Goal: Check status: Check status

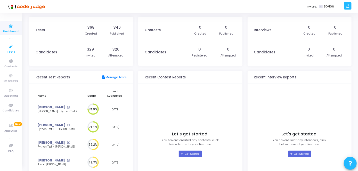
click at [15, 49] on icon at bounding box center [11, 46] width 11 height 6
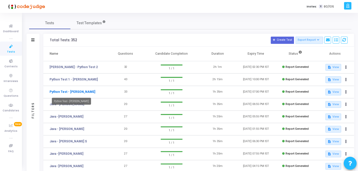
click at [80, 90] on link "Python Test - [PERSON_NAME]" at bounding box center [73, 92] width 46 height 5
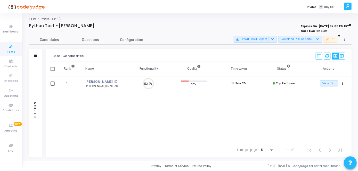
scroll to position [11, 13]
click at [96, 83] on link "[PERSON_NAME]" at bounding box center [100, 81] width 28 height 5
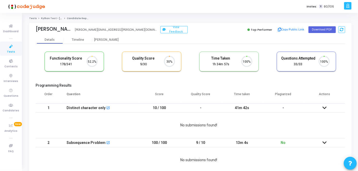
scroll to position [11, 13]
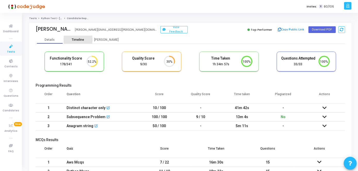
click at [83, 42] on div "Timeline" at bounding box center [78, 40] width 28 height 8
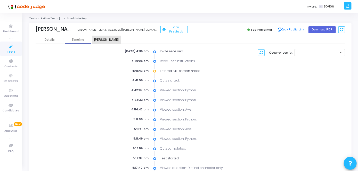
click at [104, 40] on div "[PERSON_NAME]" at bounding box center [106, 40] width 28 height 4
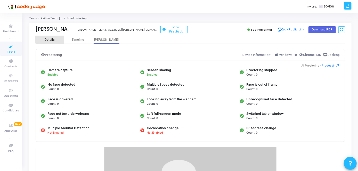
click at [50, 39] on div "Details" at bounding box center [50, 40] width 10 height 4
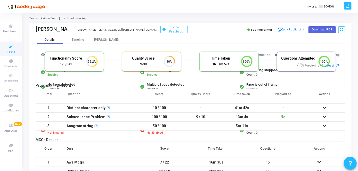
scroll to position [11, 13]
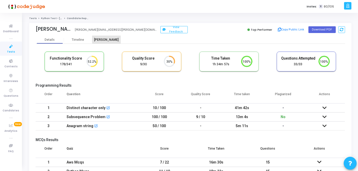
click at [108, 38] on div "[PERSON_NAME]" at bounding box center [106, 40] width 28 height 4
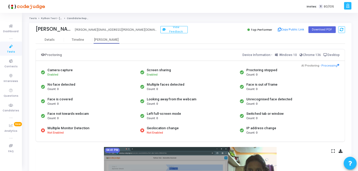
click at [153, 128] on div "Geolocation change" at bounding box center [163, 128] width 32 height 5
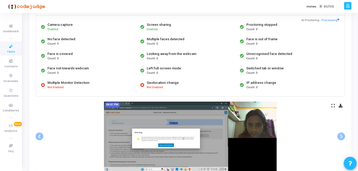
scroll to position [58, 0]
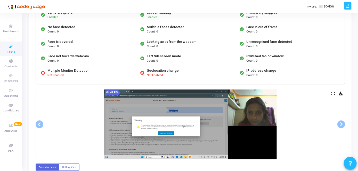
click at [73, 70] on div "Multiple Monitor Detection" at bounding box center [68, 70] width 42 height 5
click at [58, 71] on div "Multiple Monitor Detection" at bounding box center [68, 70] width 42 height 5
click at [58, 74] on span "Not Enabled" at bounding box center [55, 75] width 16 height 4
click at [42, 72] on icon at bounding box center [43, 73] width 4 height 4
click at [59, 74] on span "Not Enabled" at bounding box center [55, 75] width 16 height 4
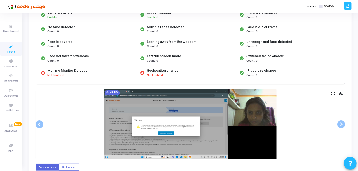
drag, startPoint x: 59, startPoint y: 74, endPoint x: 356, endPoint y: 68, distance: 296.4
click at [356, 68] on div "Tests Python Test - [PERSON_NAME] Candidate Report [PERSON_NAME] [PERSON_NAME][…" at bounding box center [190, 118] width 335 height 319
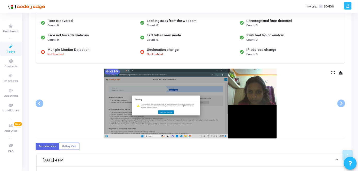
scroll to position [0, 0]
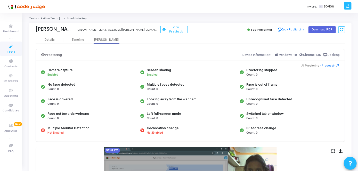
click at [64, 125] on div "Multiple Monitor Detection Not Enabled" at bounding box center [89, 130] width 99 height 14
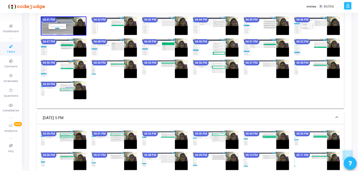
scroll to position [253, 0]
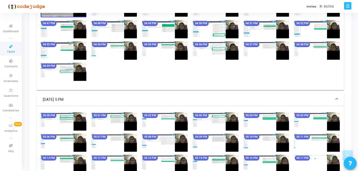
click at [166, 112] on img at bounding box center [165, 121] width 46 height 18
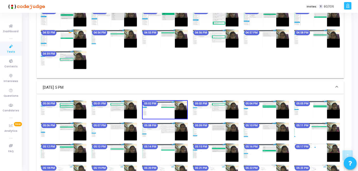
scroll to position [266, 0]
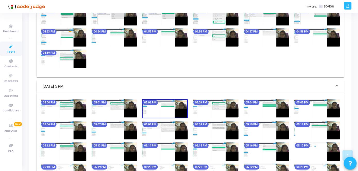
click at [337, 125] on img at bounding box center [317, 130] width 46 height 18
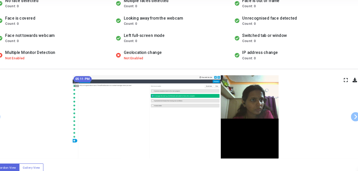
scroll to position [67, 0]
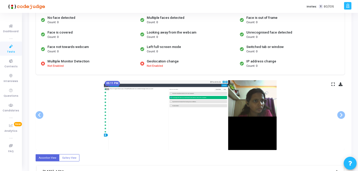
click at [12, 52] on span "Tests" at bounding box center [11, 52] width 8 height 4
